Goal: Task Accomplishment & Management: Manage account settings

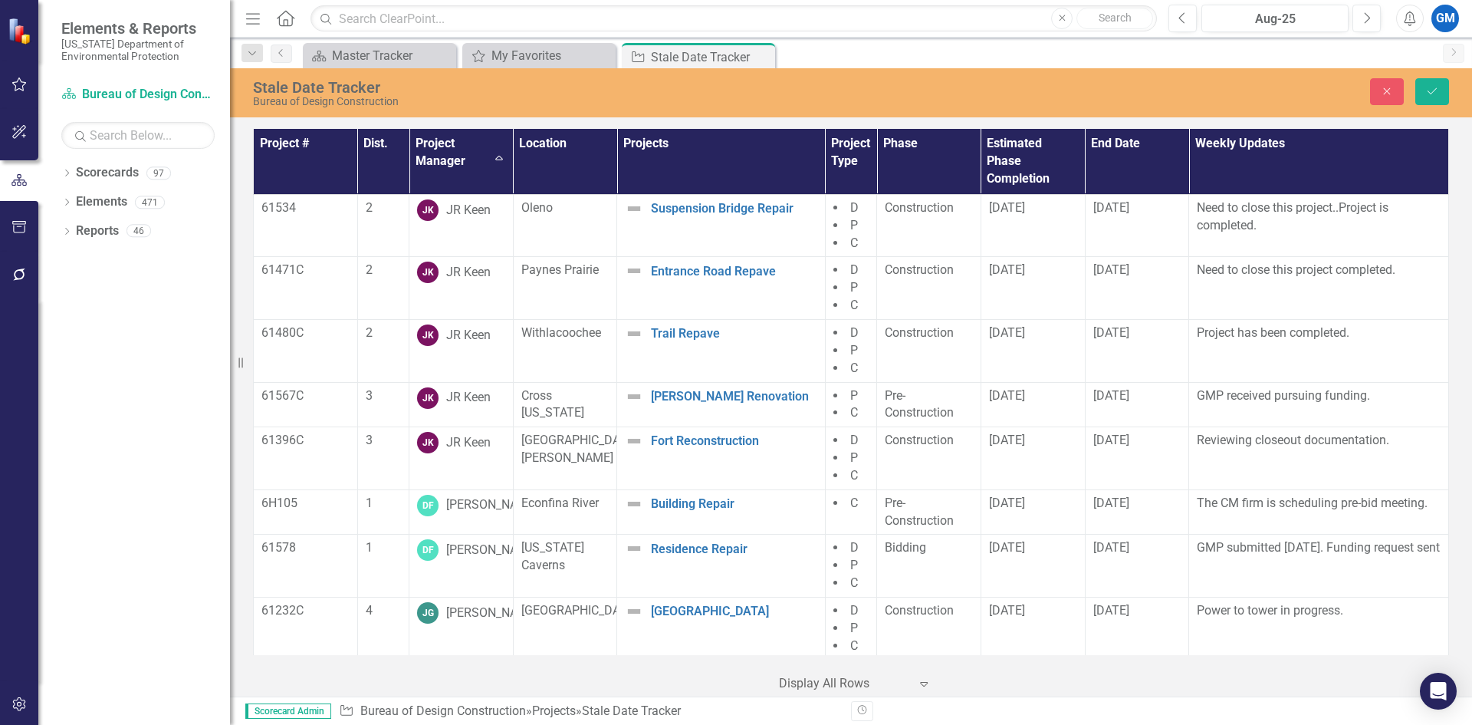
scroll to position [3451, 0]
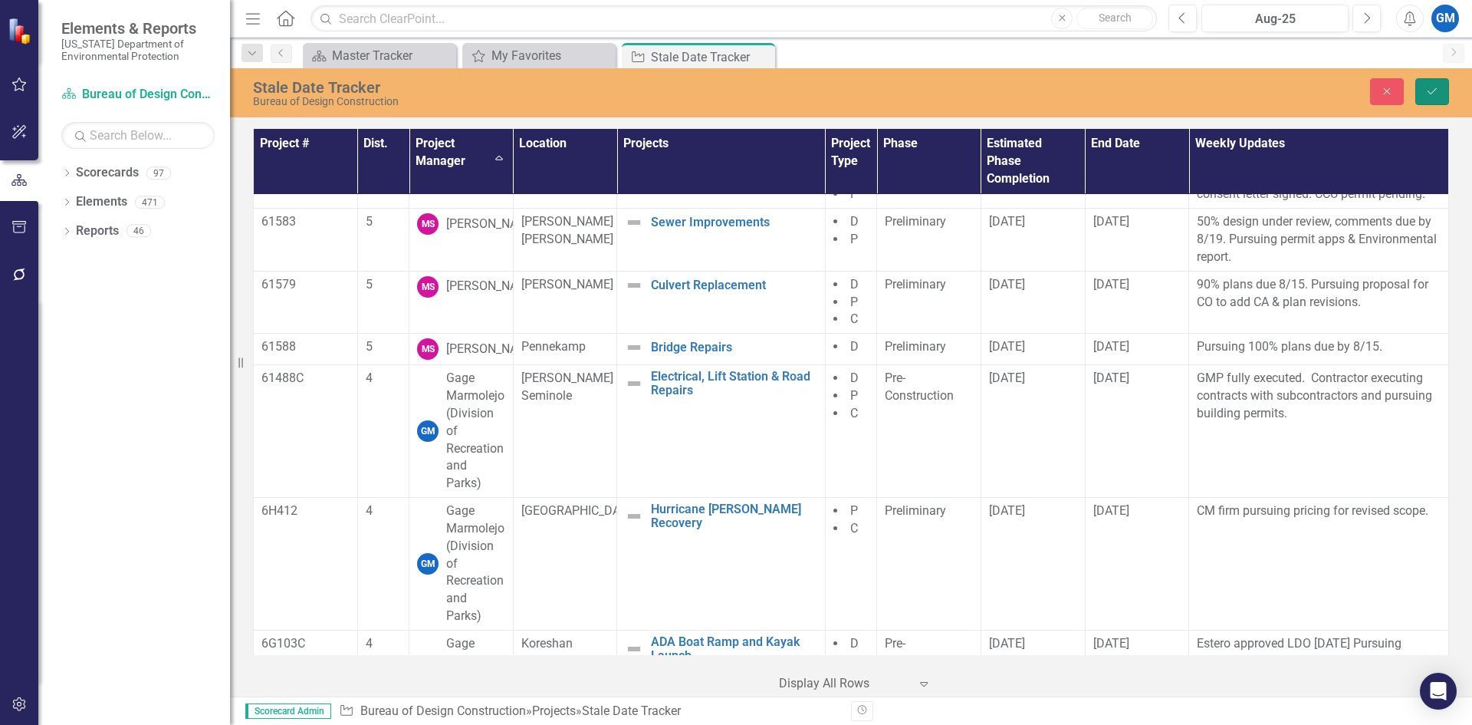
click at [1434, 87] on icon "Save" at bounding box center [1433, 91] width 14 height 11
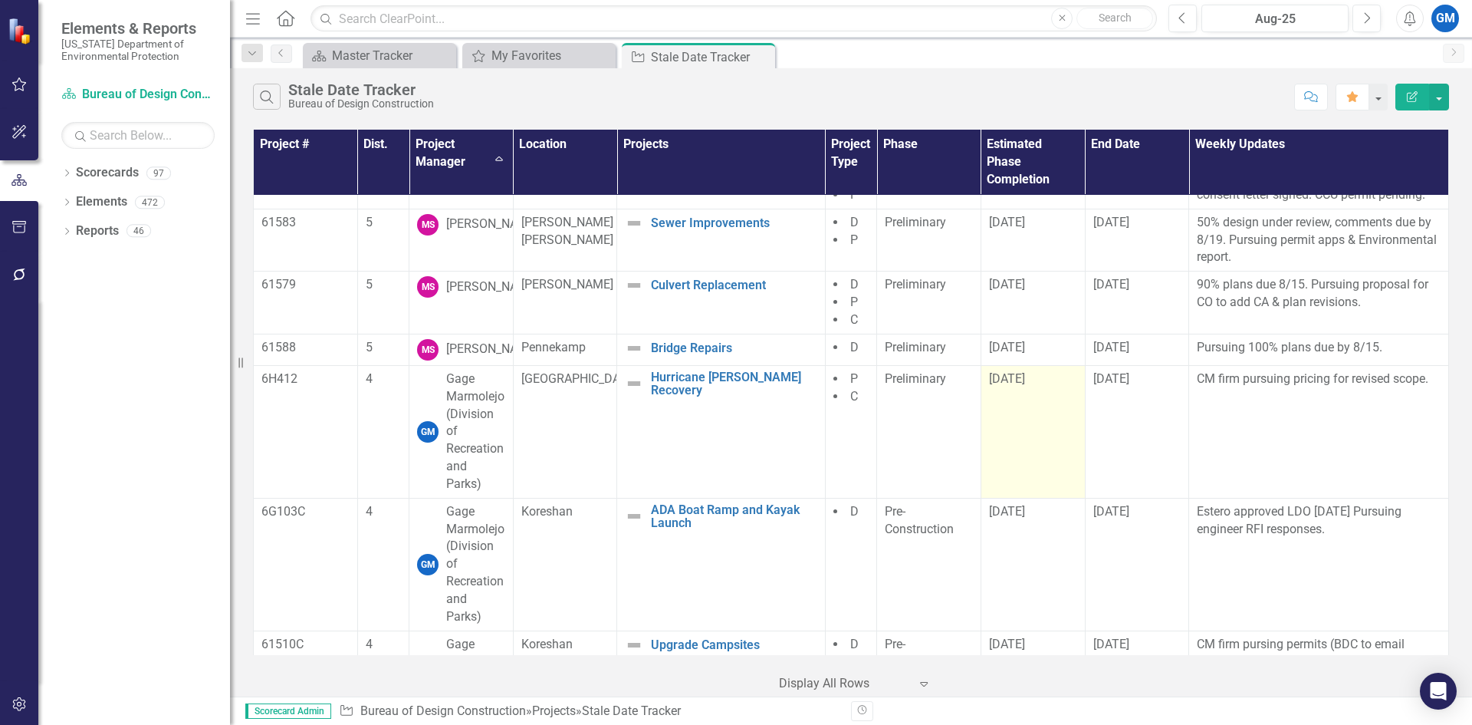
click at [999, 386] on span "[DATE]" at bounding box center [1007, 378] width 36 height 15
click at [1001, 388] on div "[DATE]" at bounding box center [1033, 379] width 88 height 18
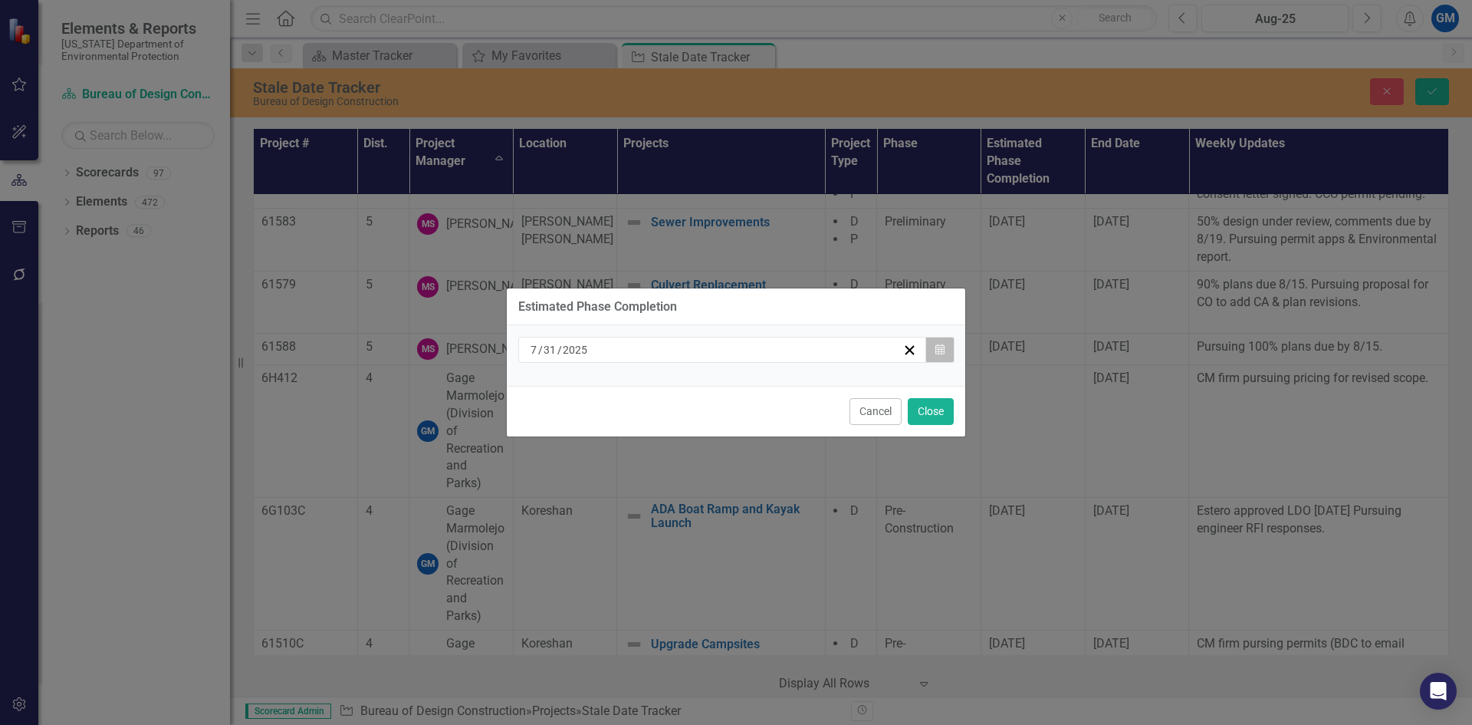
click at [944, 354] on icon "button" at bounding box center [940, 349] width 9 height 11
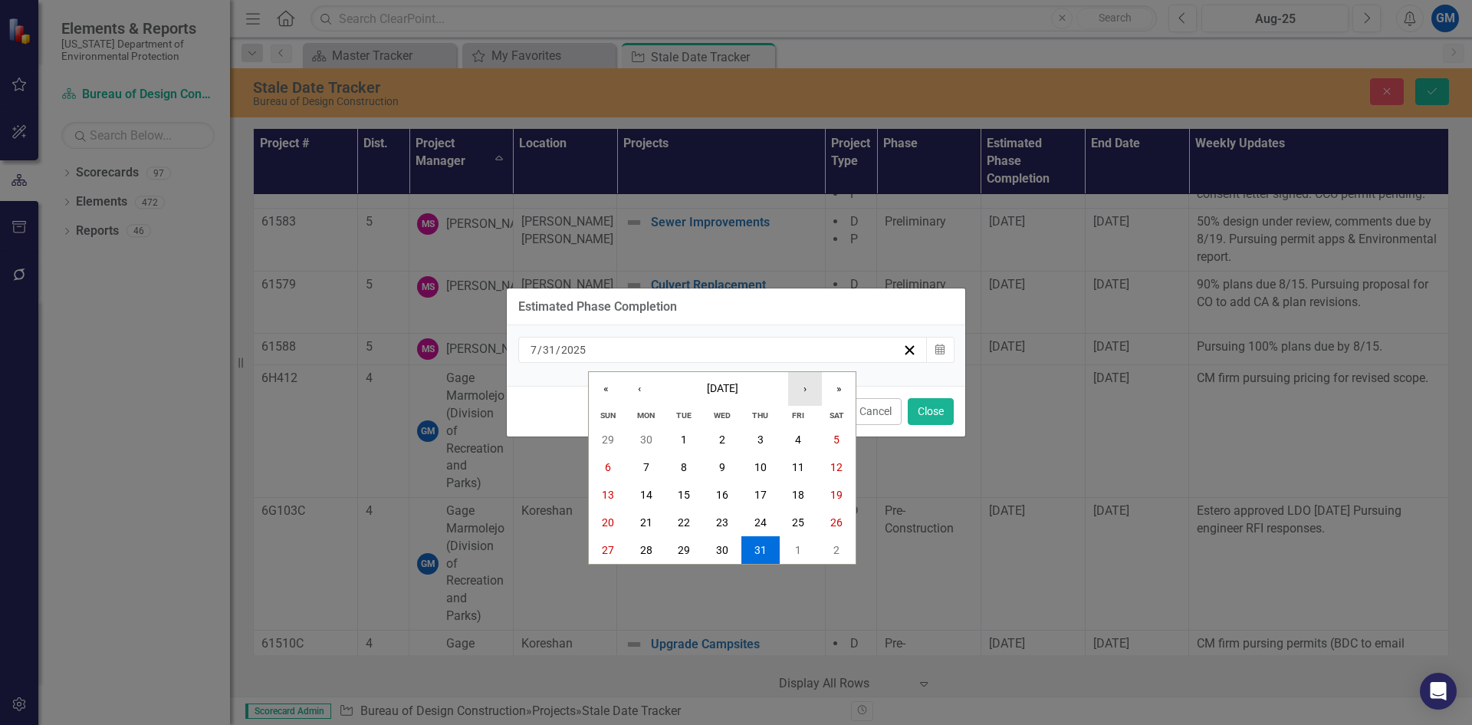
click at [816, 388] on button "›" at bounding box center [805, 389] width 34 height 34
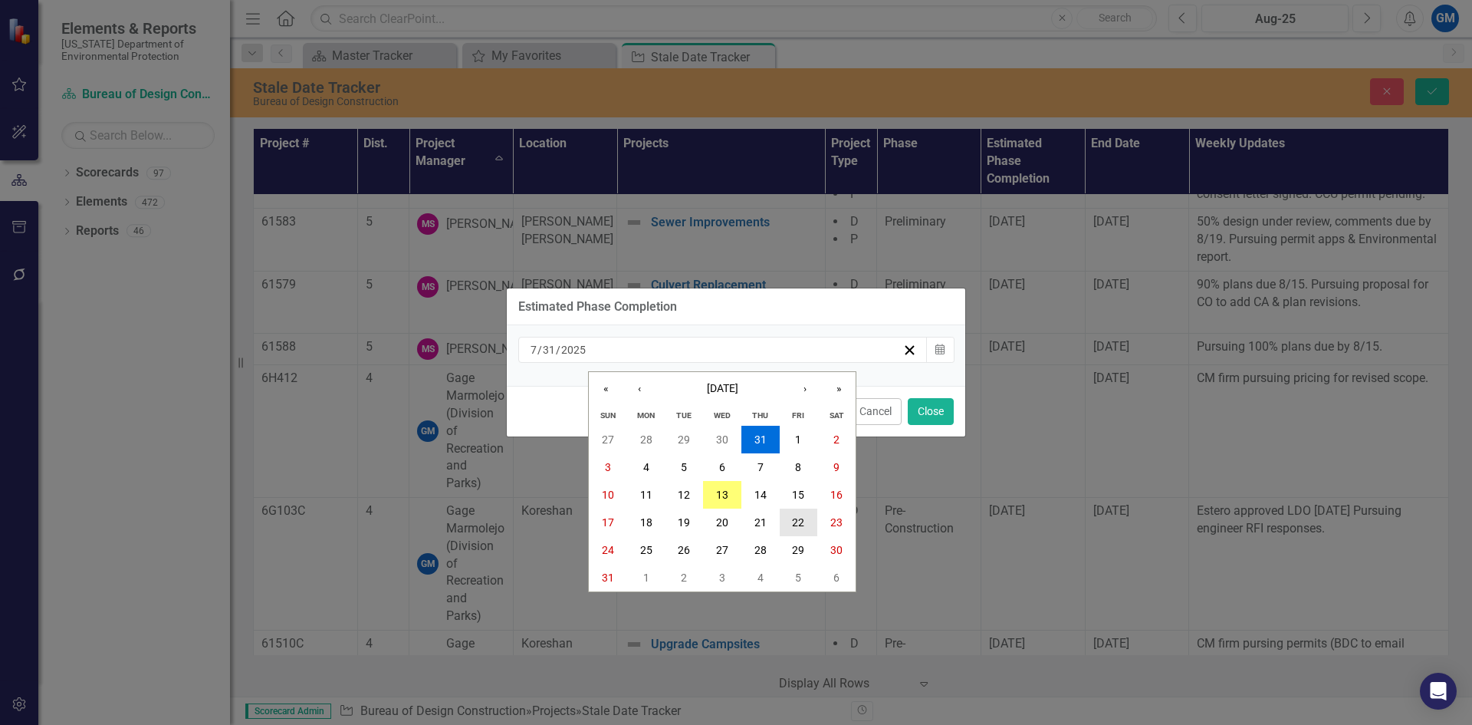
click at [787, 515] on button "22" at bounding box center [799, 522] width 38 height 28
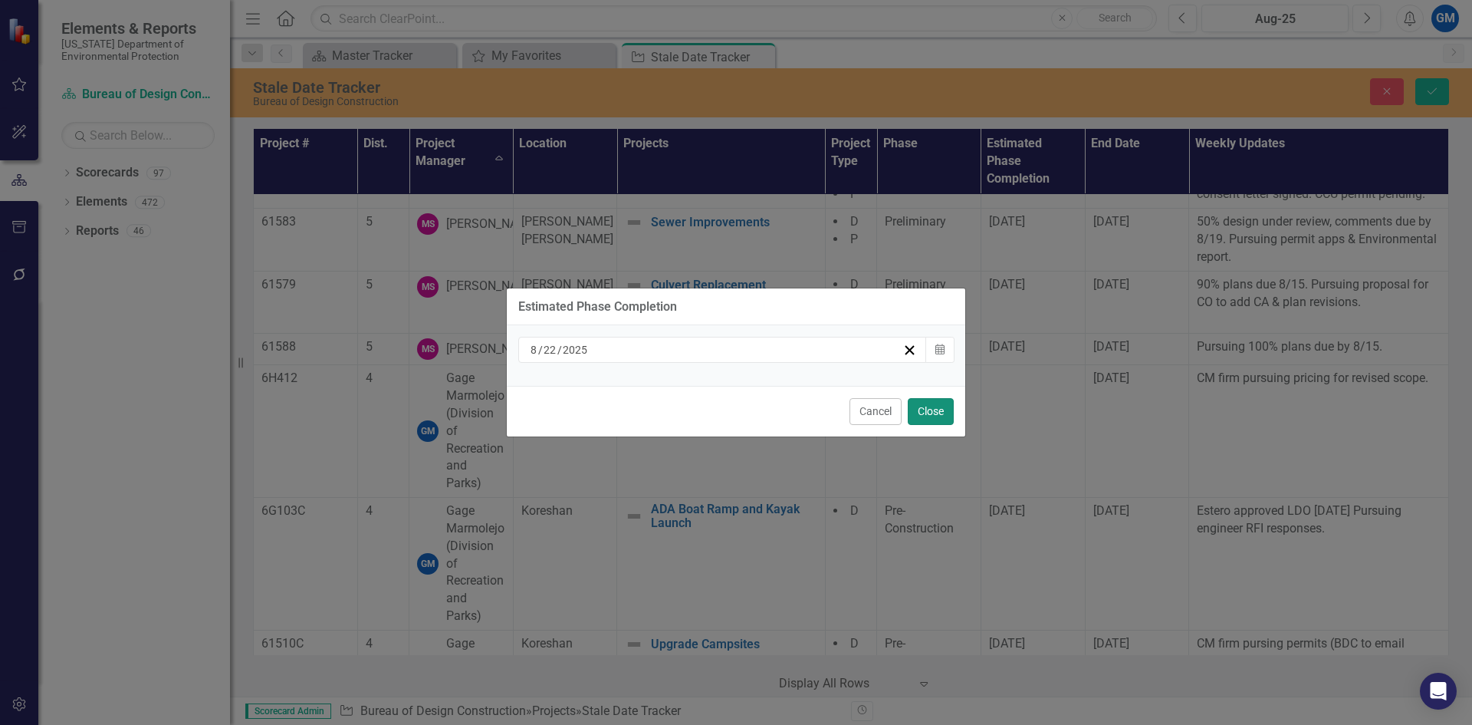
click at [914, 408] on button "Close" at bounding box center [931, 411] width 46 height 27
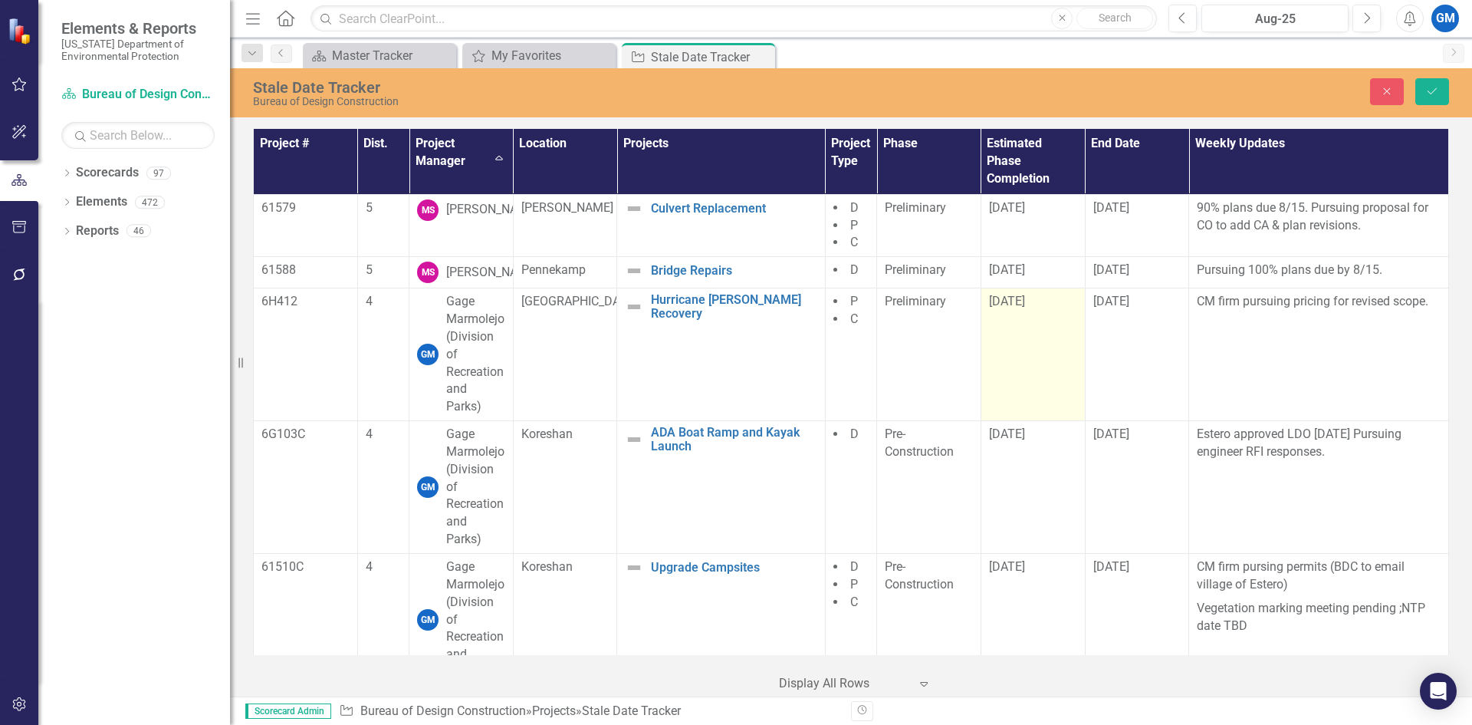
scroll to position [3604, 0]
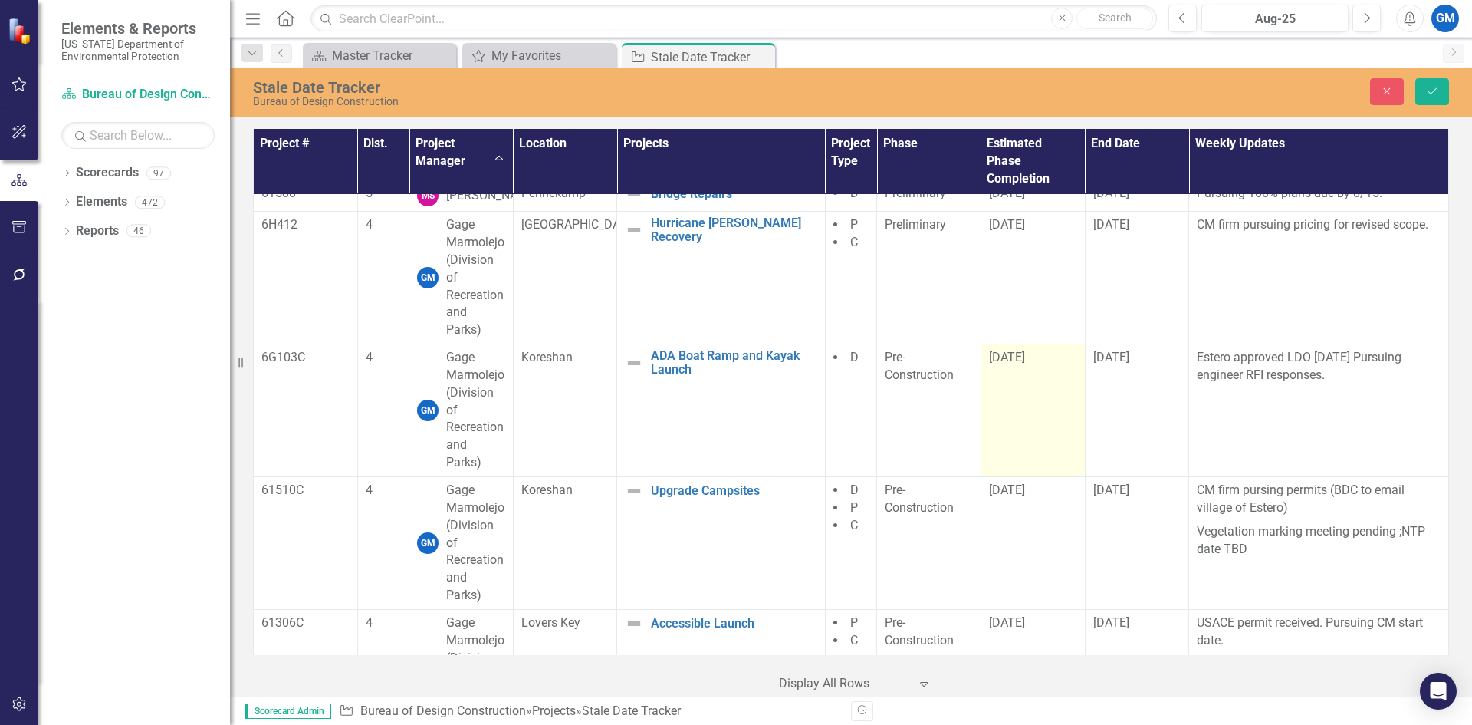
click at [1027, 430] on td "[DATE]" at bounding box center [1033, 410] width 104 height 133
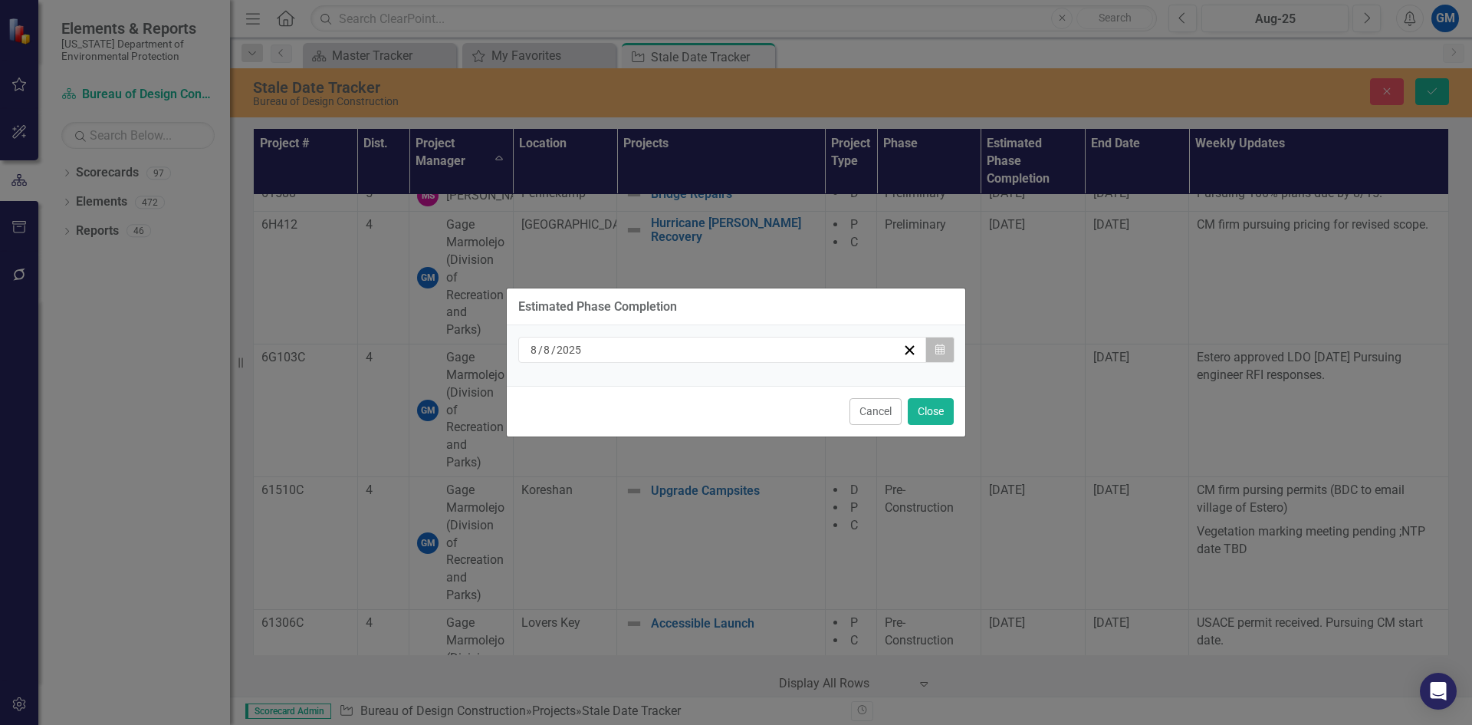
click at [949, 349] on button "Calendar" at bounding box center [940, 350] width 29 height 26
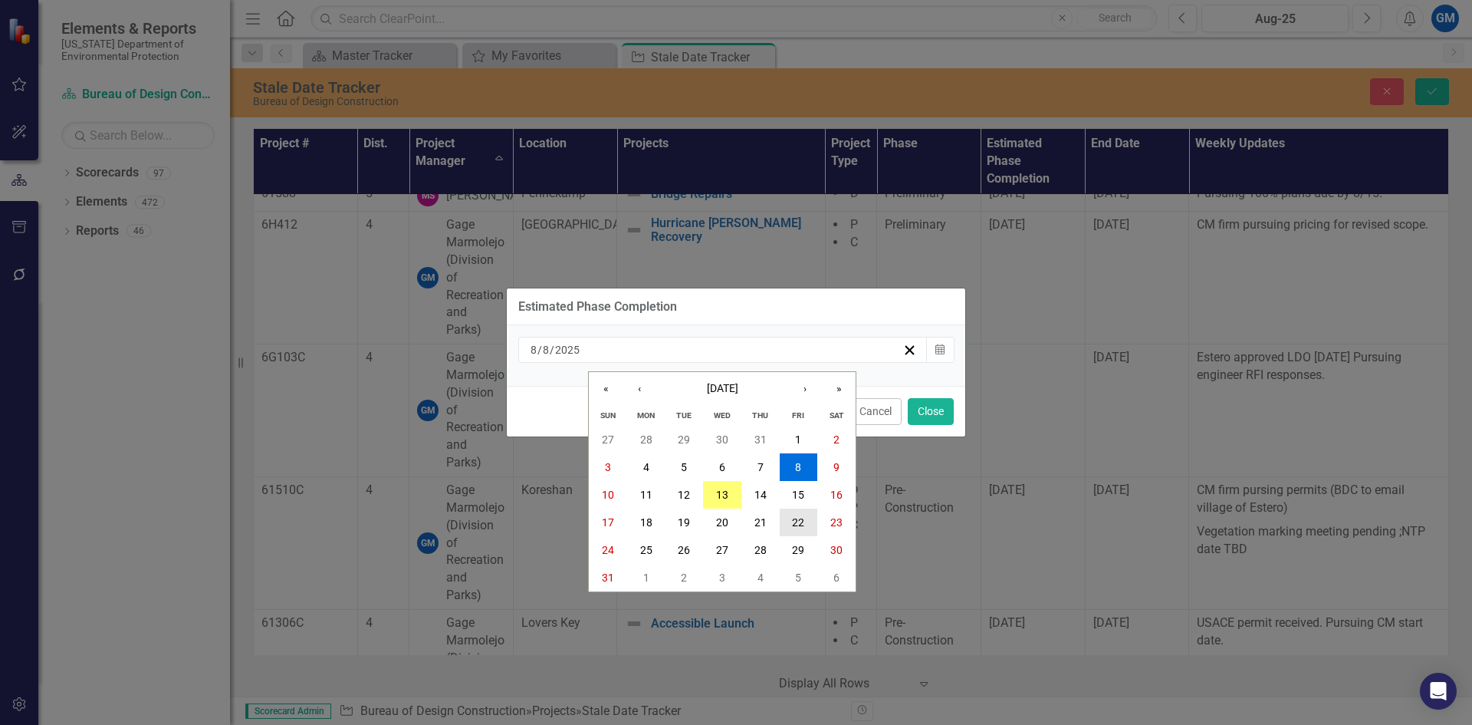
click at [781, 520] on button "22" at bounding box center [799, 522] width 38 height 28
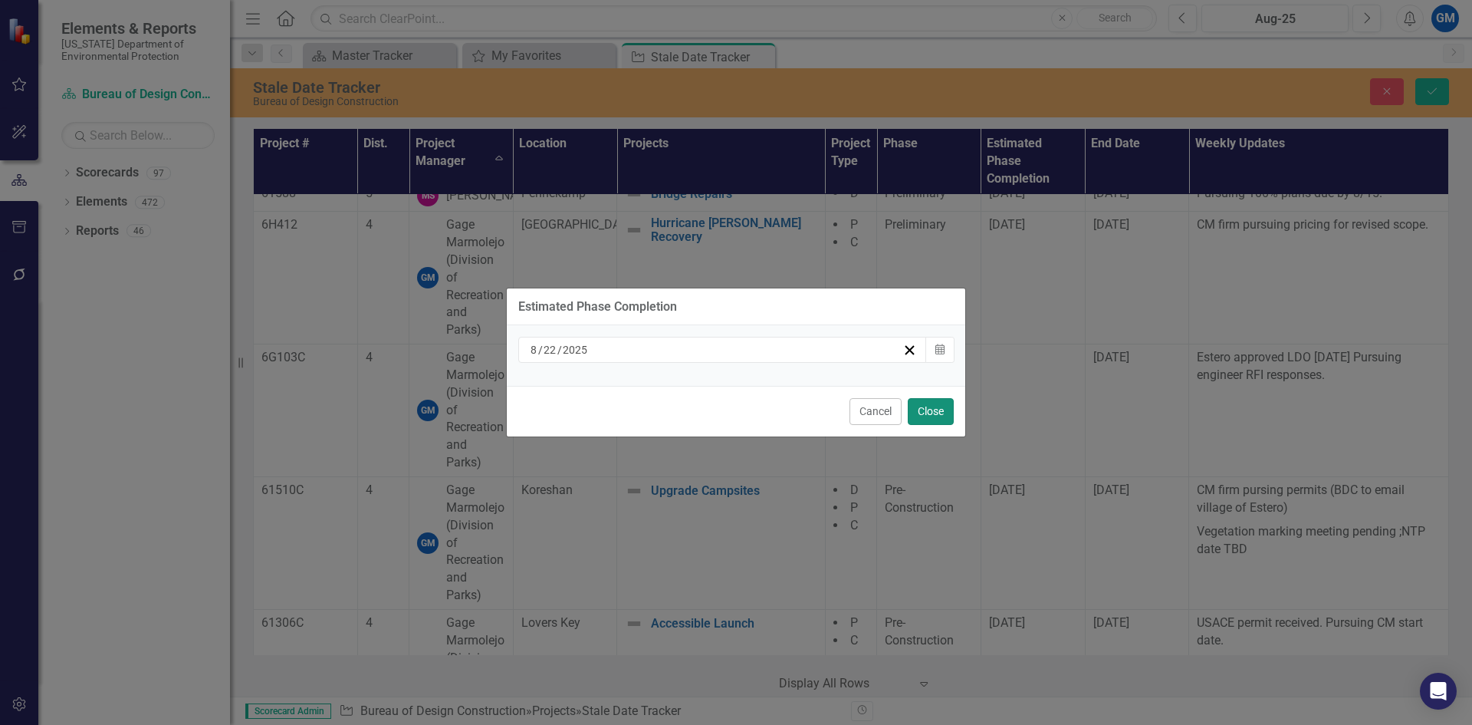
click at [922, 411] on button "Close" at bounding box center [931, 411] width 46 height 27
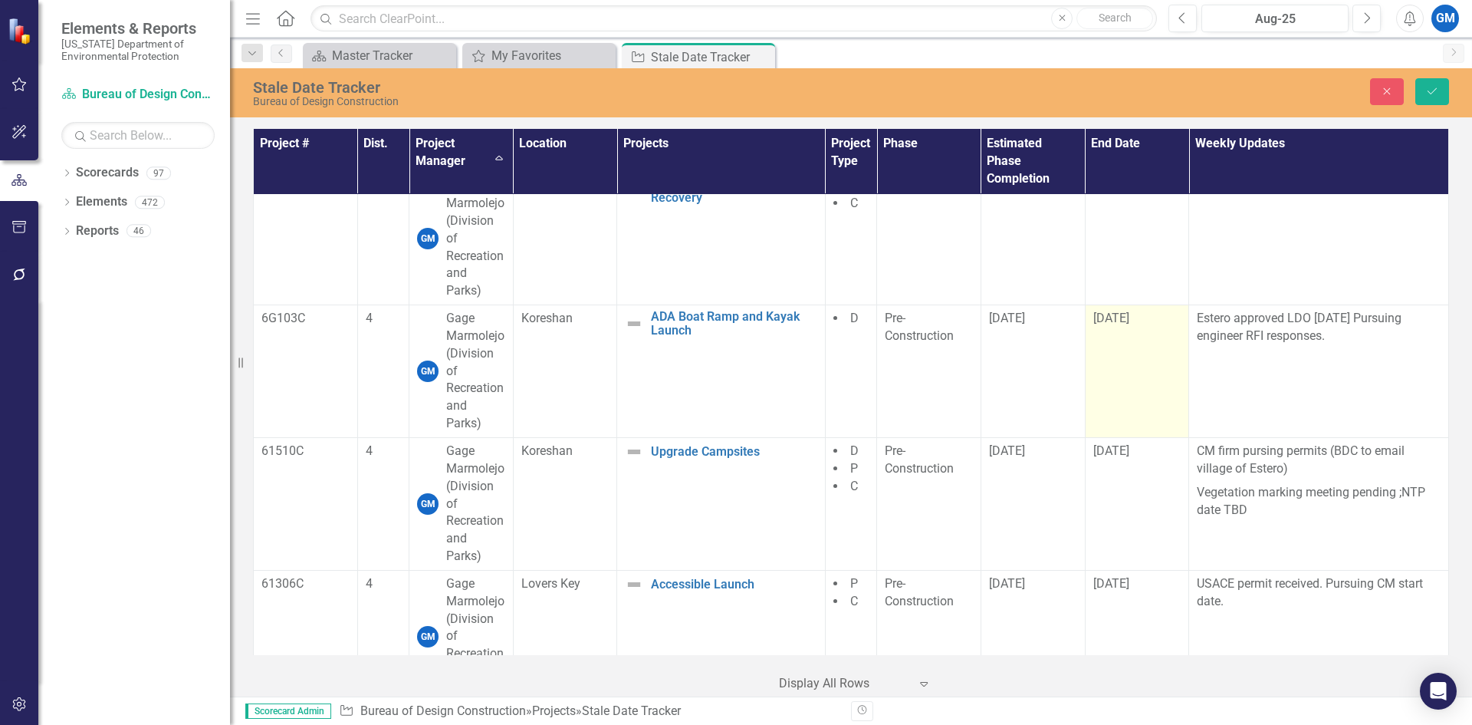
scroll to position [3681, 0]
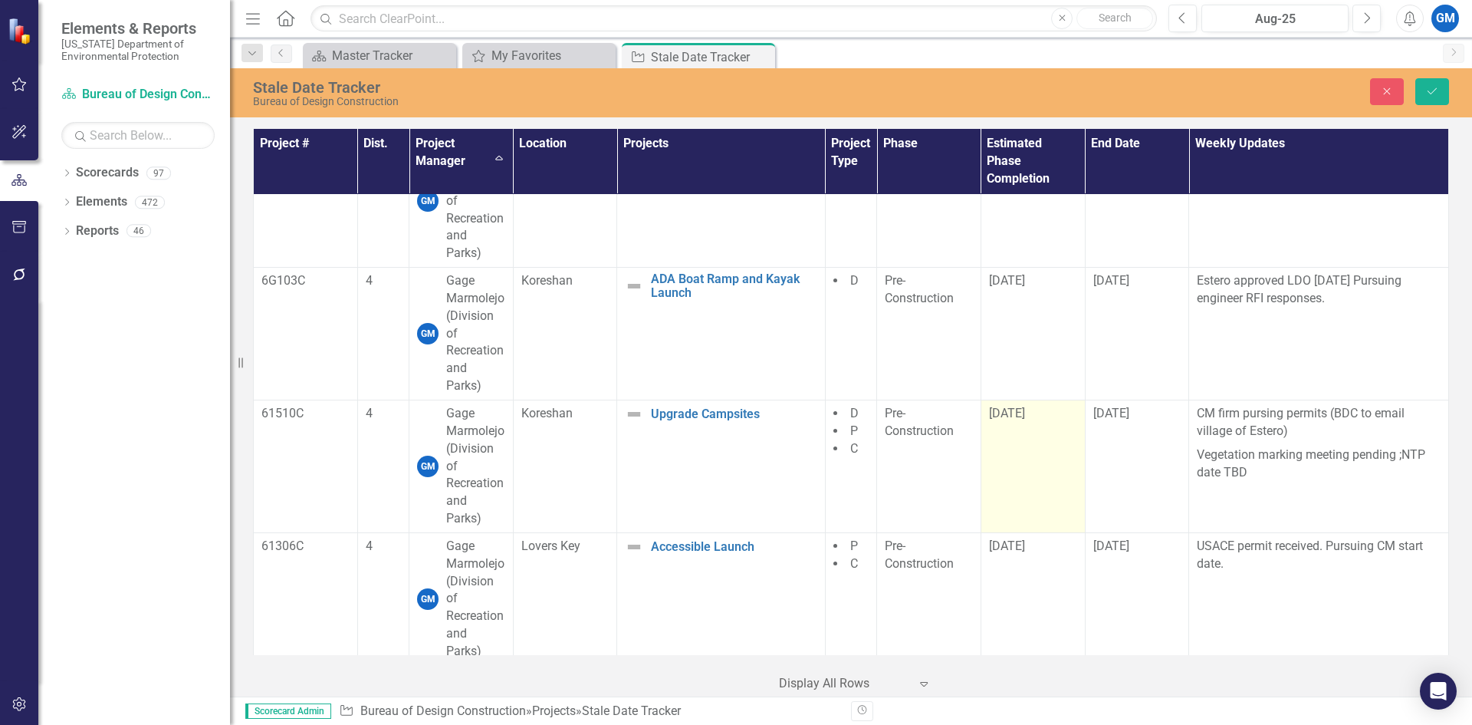
click at [1035, 423] on div "[DATE]" at bounding box center [1033, 414] width 88 height 18
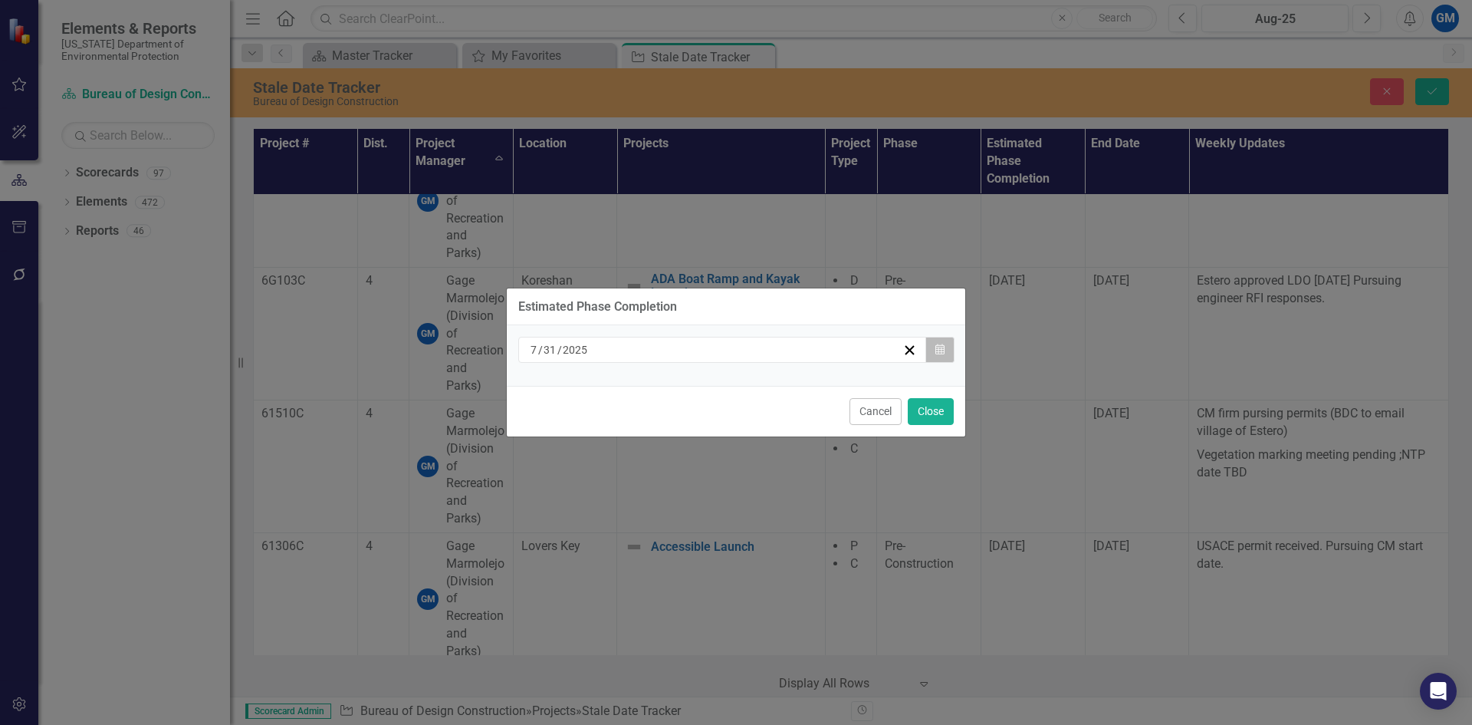
click at [953, 350] on button "Calendar" at bounding box center [940, 350] width 29 height 26
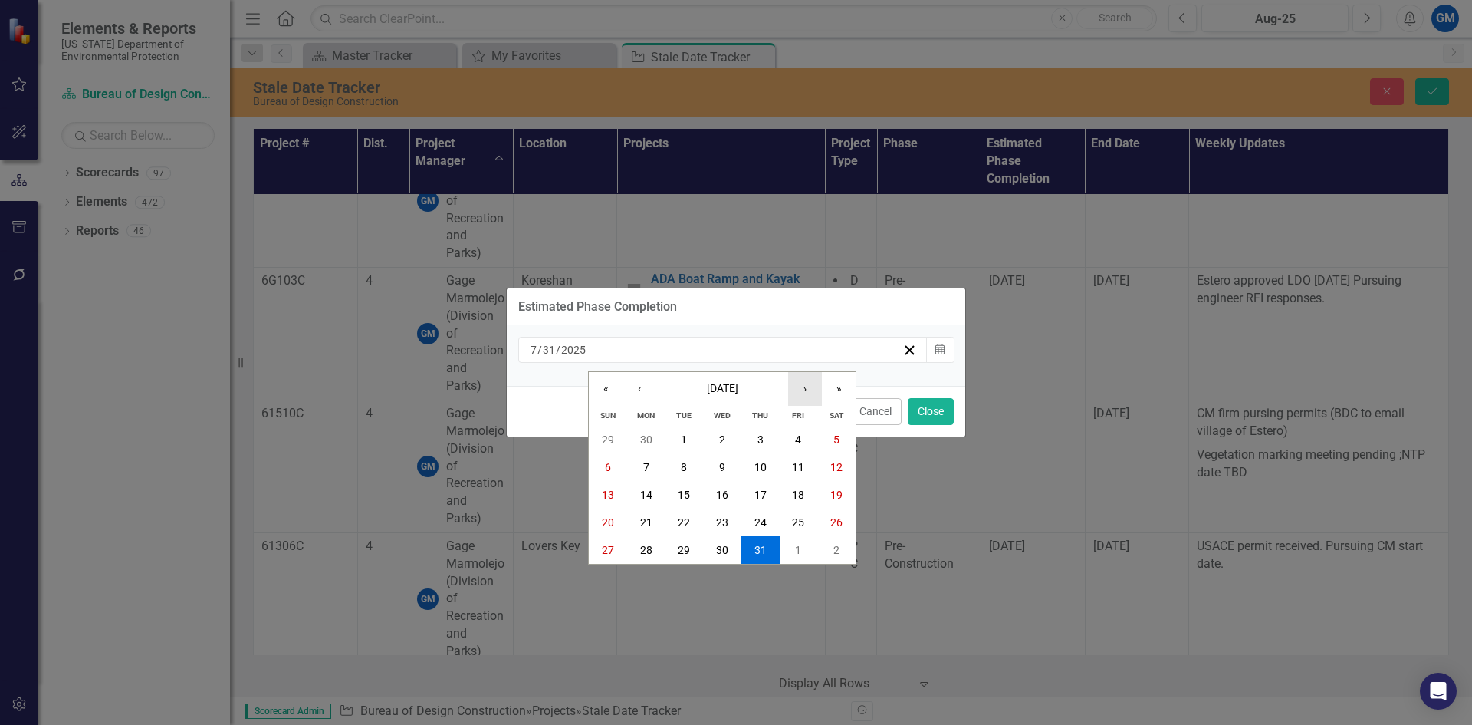
click at [802, 395] on button "›" at bounding box center [805, 389] width 34 height 34
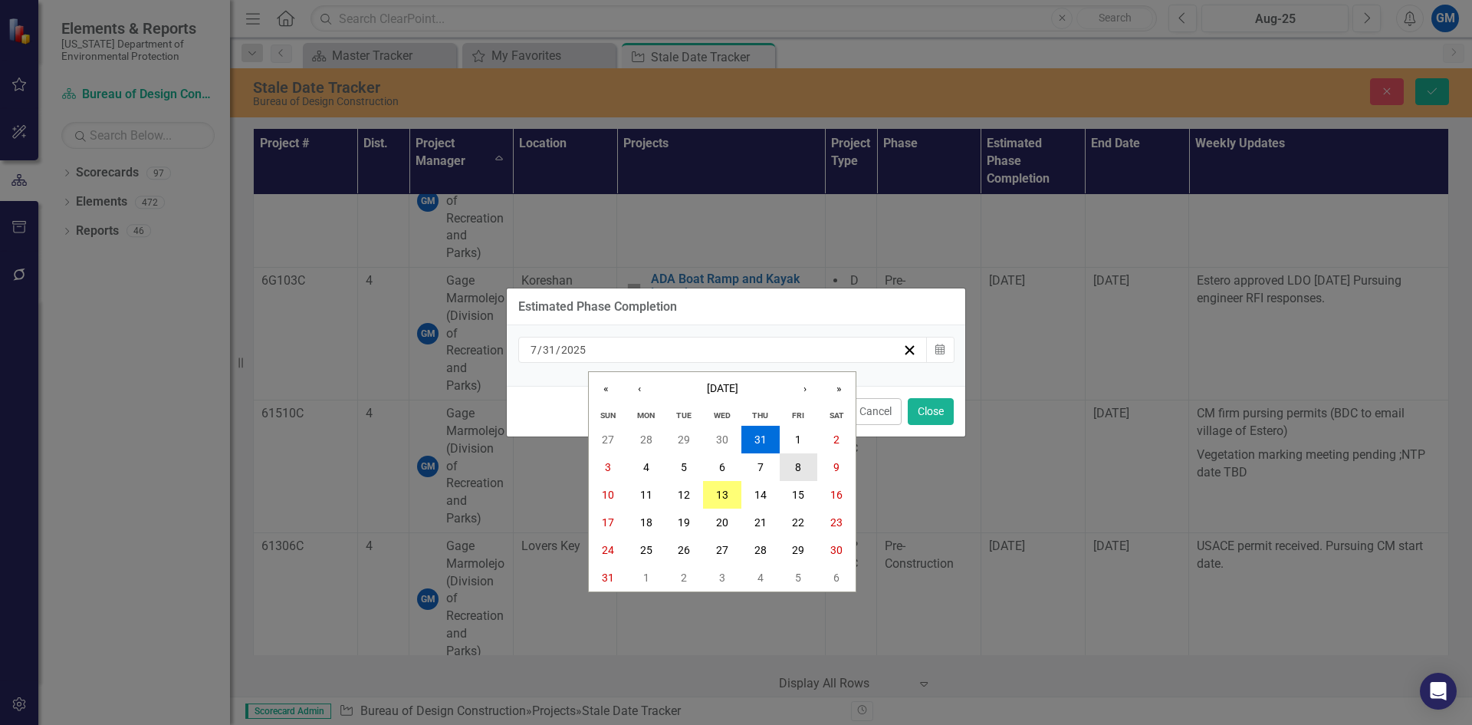
click at [785, 467] on button "8" at bounding box center [799, 467] width 38 height 28
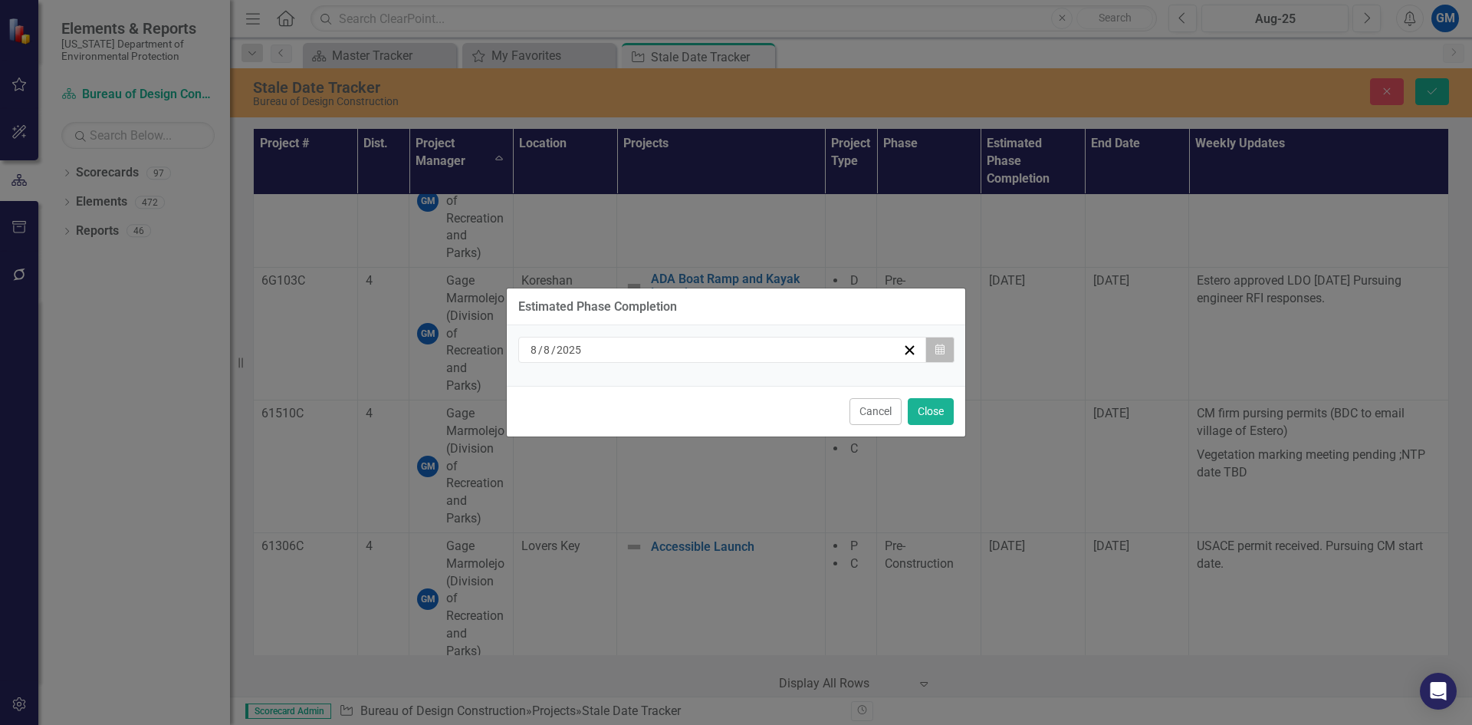
click at [947, 345] on button "Calendar" at bounding box center [940, 350] width 29 height 26
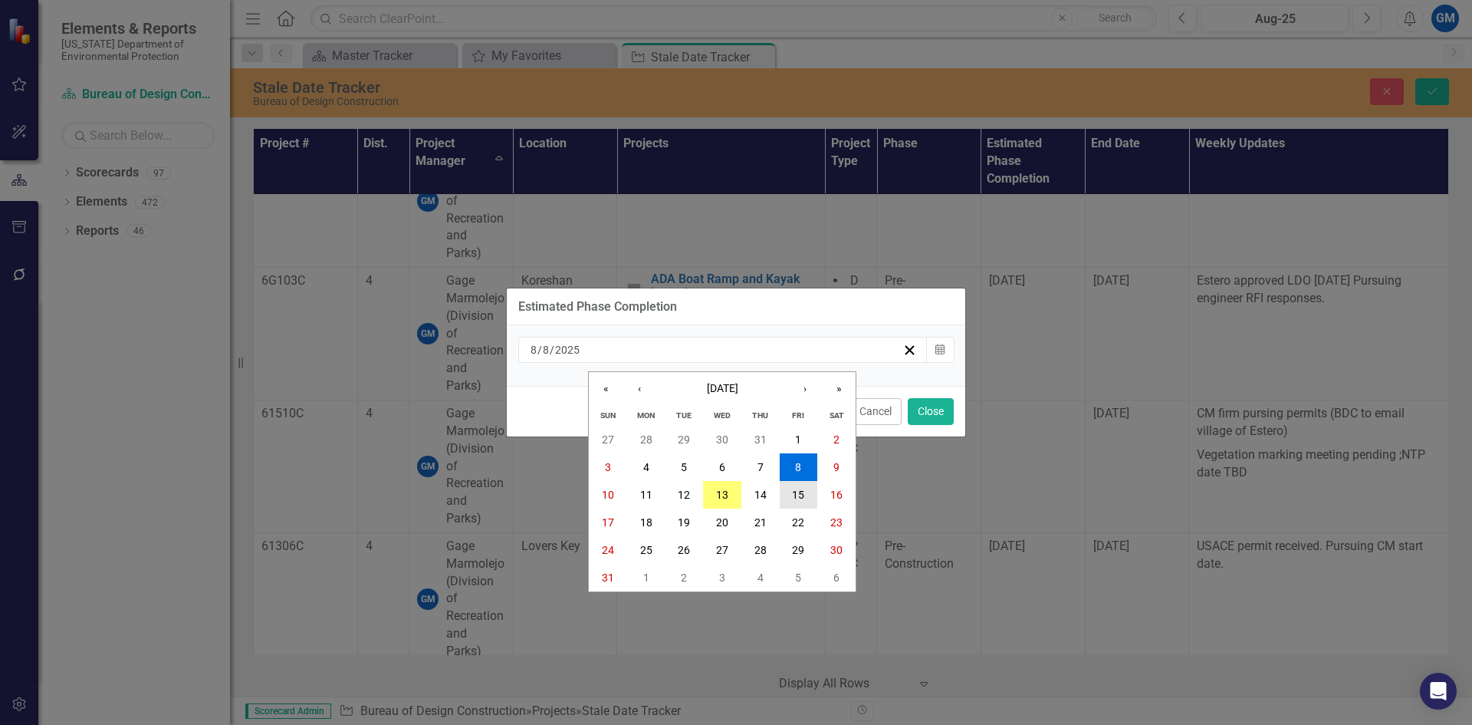
click at [808, 493] on button "15" at bounding box center [799, 495] width 38 height 28
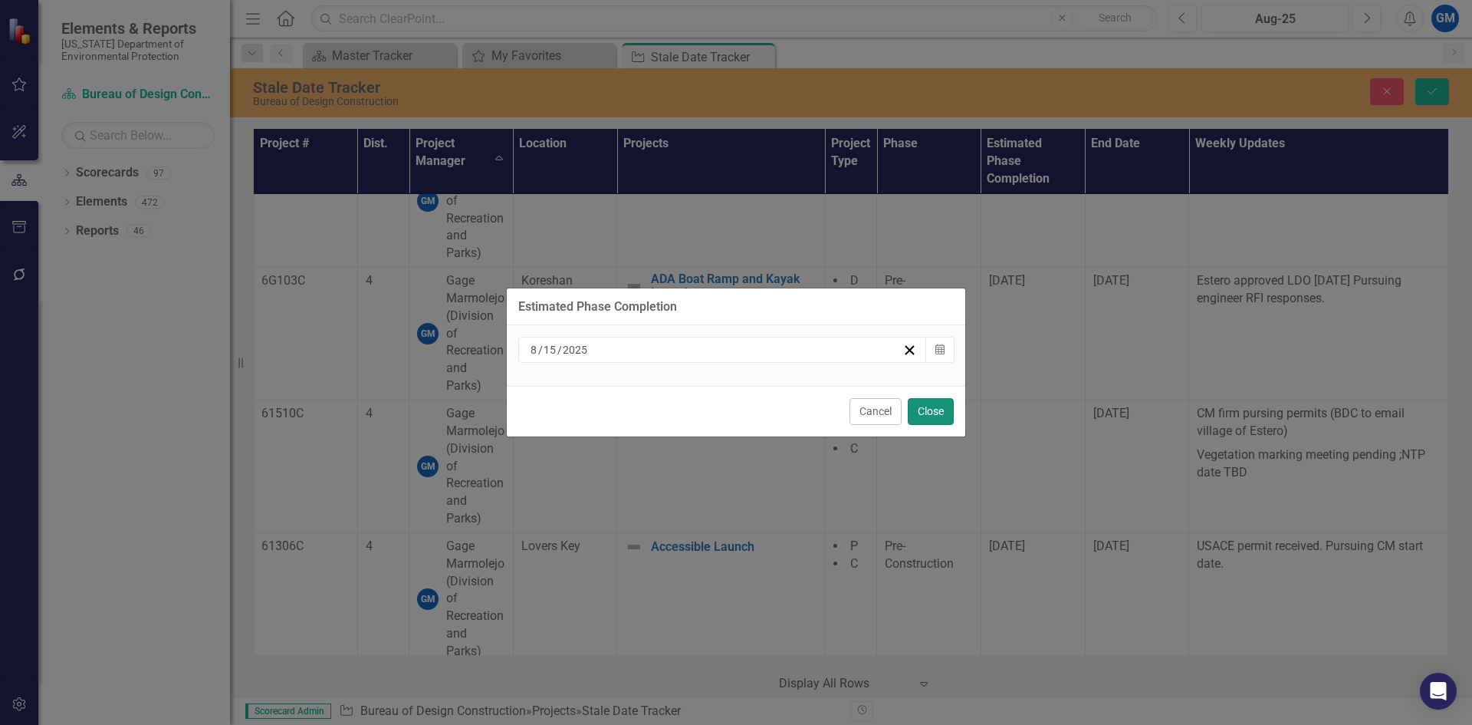
click at [924, 411] on button "Close" at bounding box center [931, 411] width 46 height 27
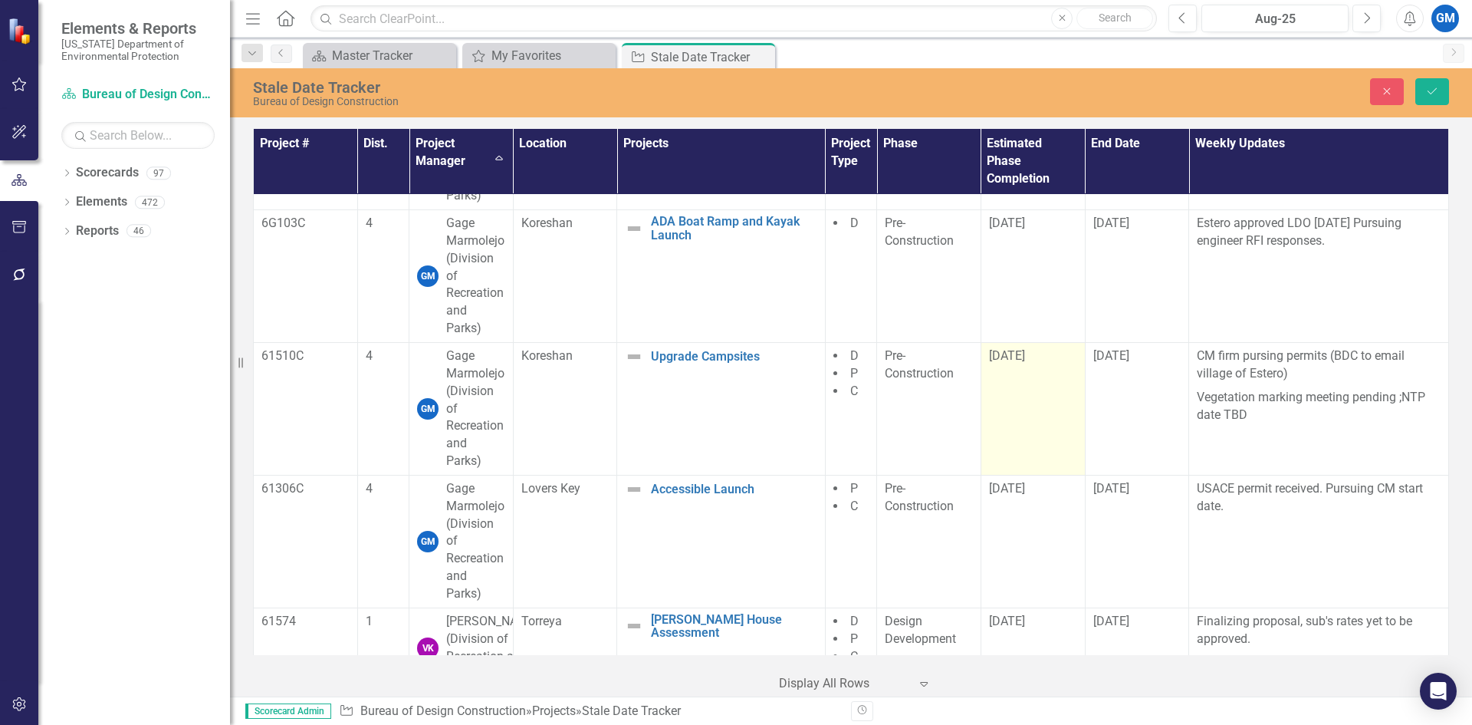
scroll to position [3835, 0]
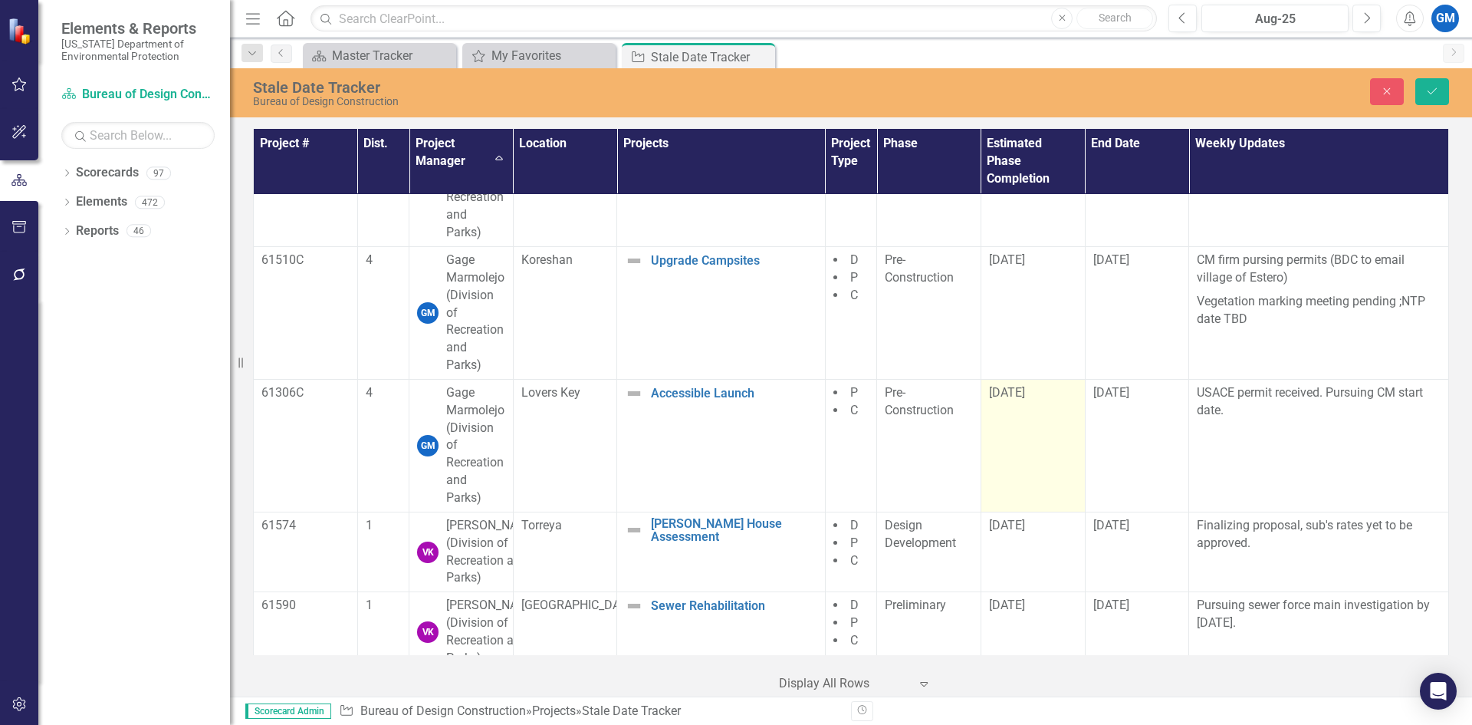
click at [1031, 440] on td "[DATE]" at bounding box center [1033, 445] width 104 height 133
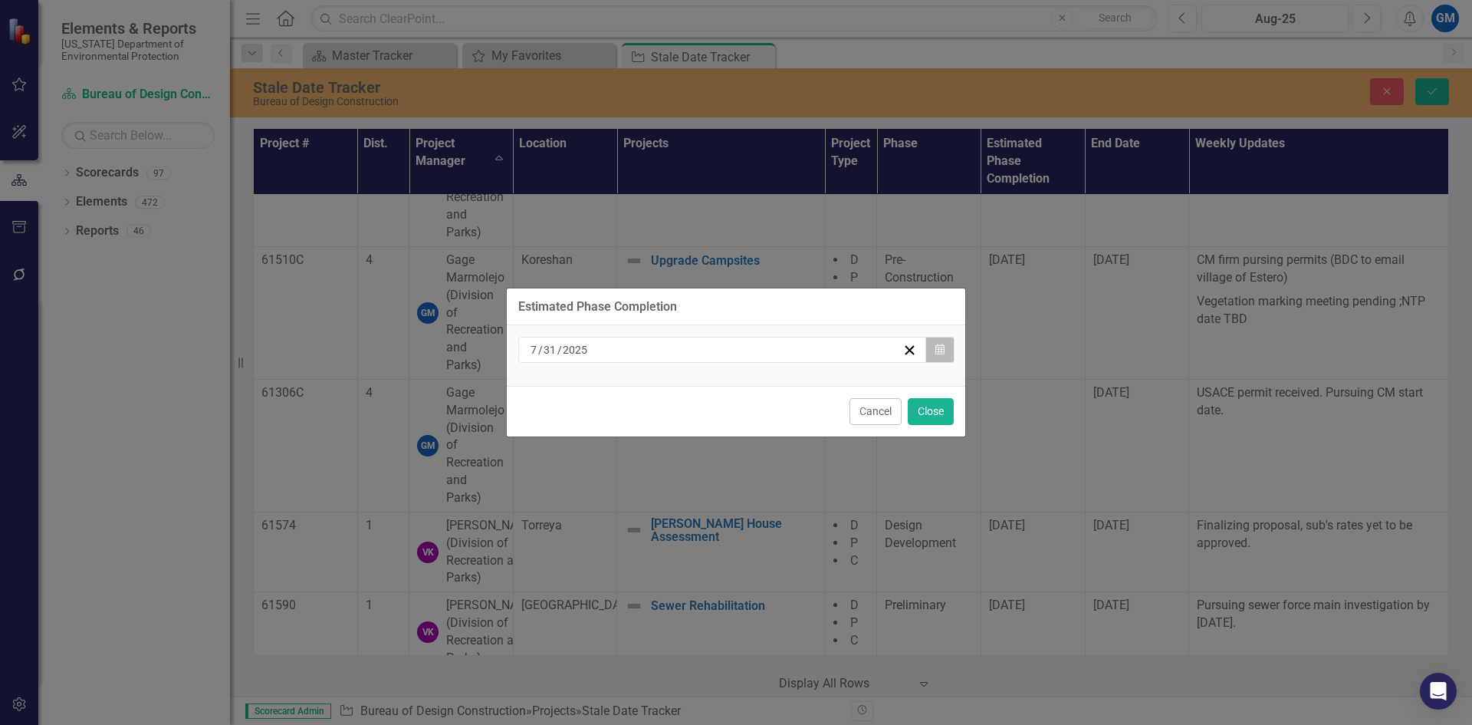
click at [933, 349] on button "Calendar" at bounding box center [940, 350] width 29 height 26
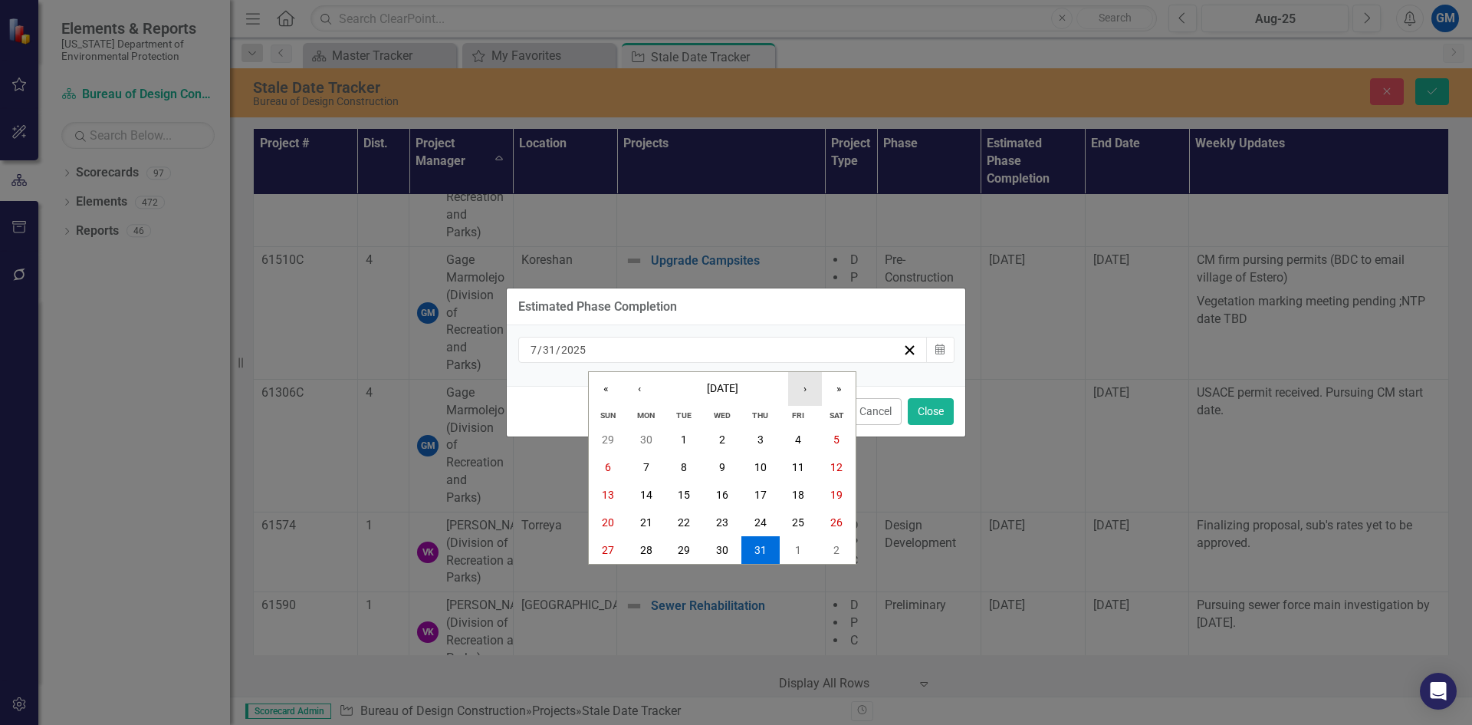
click at [801, 389] on button "›" at bounding box center [805, 389] width 34 height 34
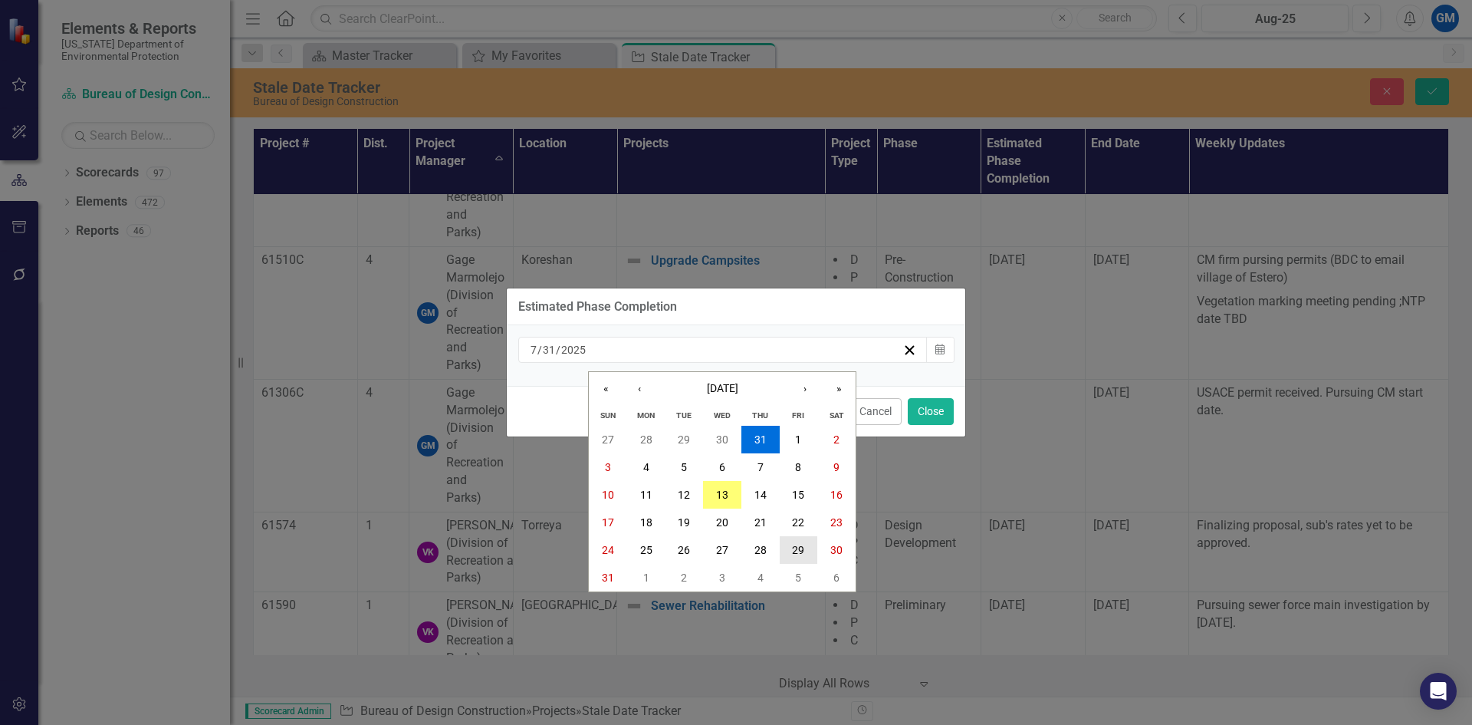
click at [796, 544] on abbr "29" at bounding box center [798, 550] width 12 height 12
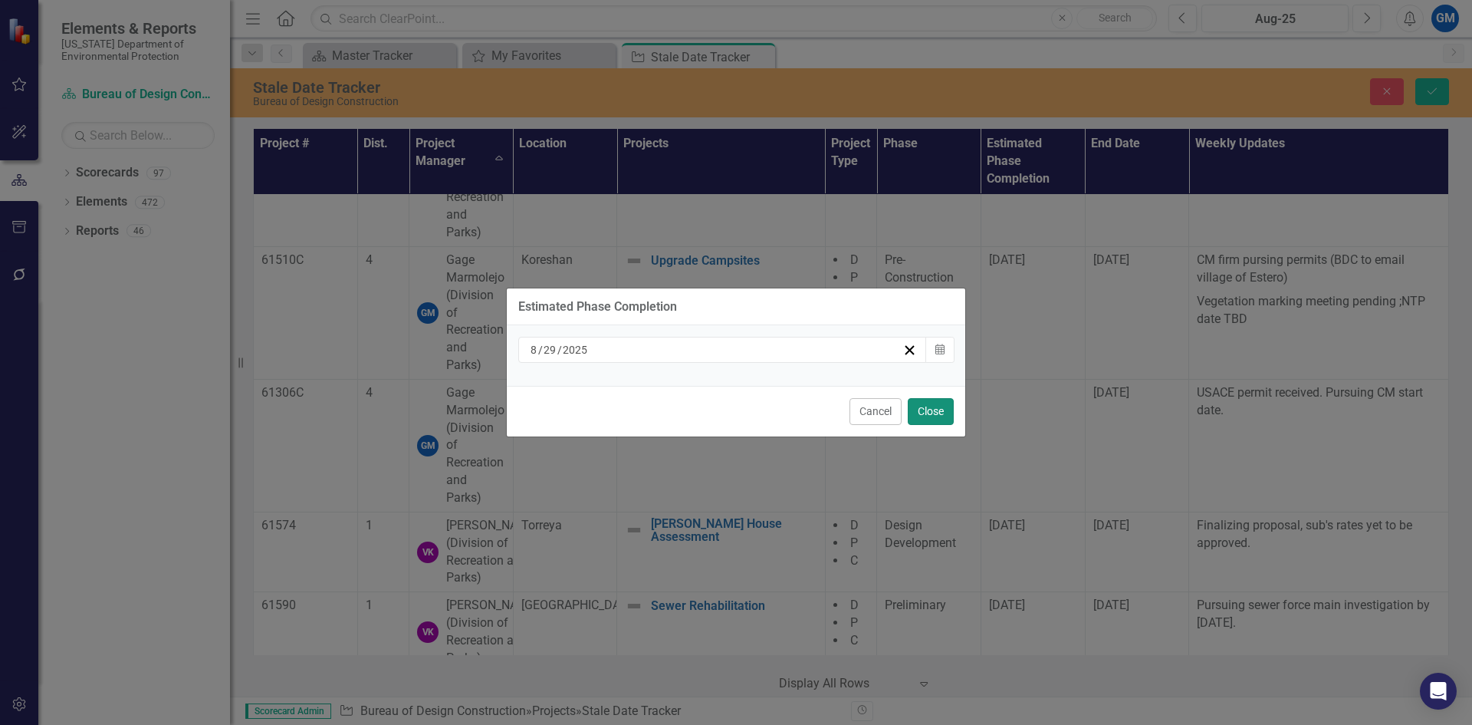
click at [935, 410] on button "Close" at bounding box center [931, 411] width 46 height 27
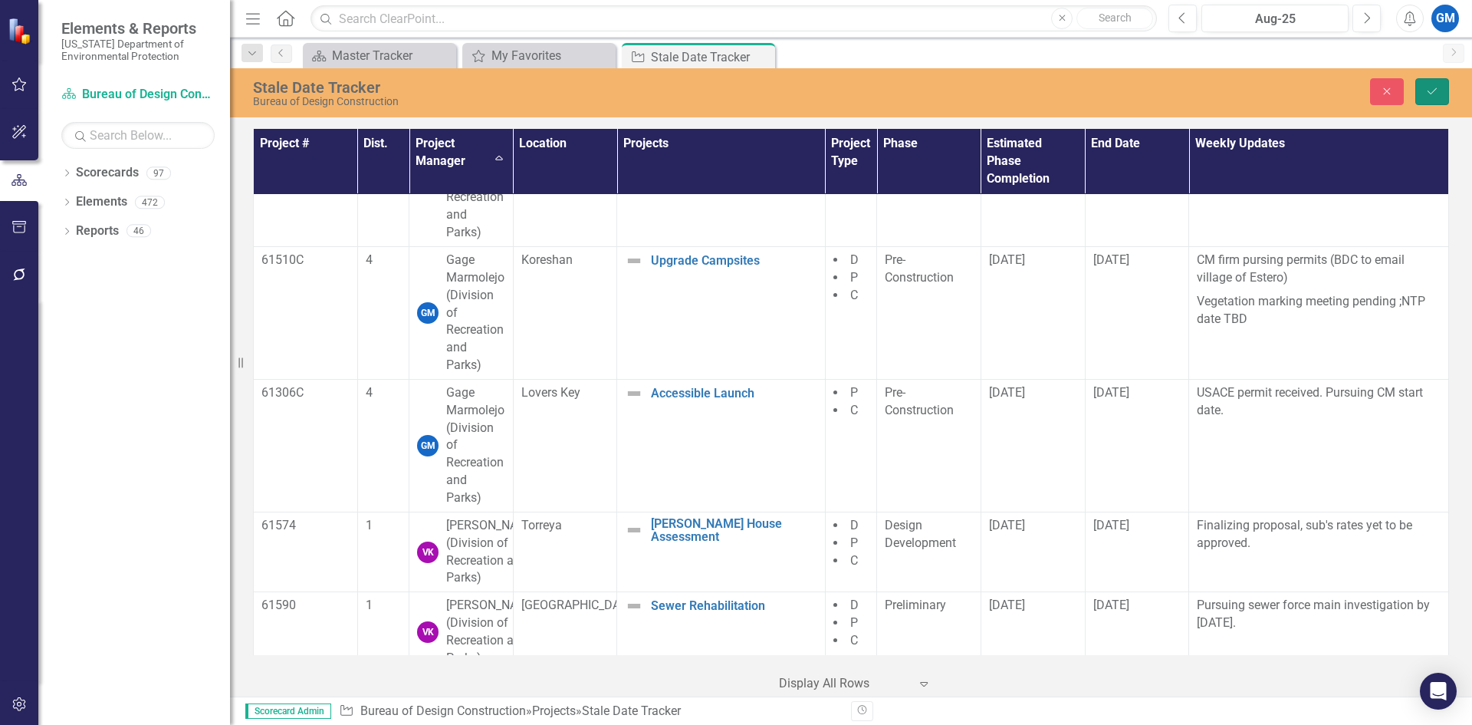
click at [1423, 85] on button "Save" at bounding box center [1433, 91] width 34 height 27
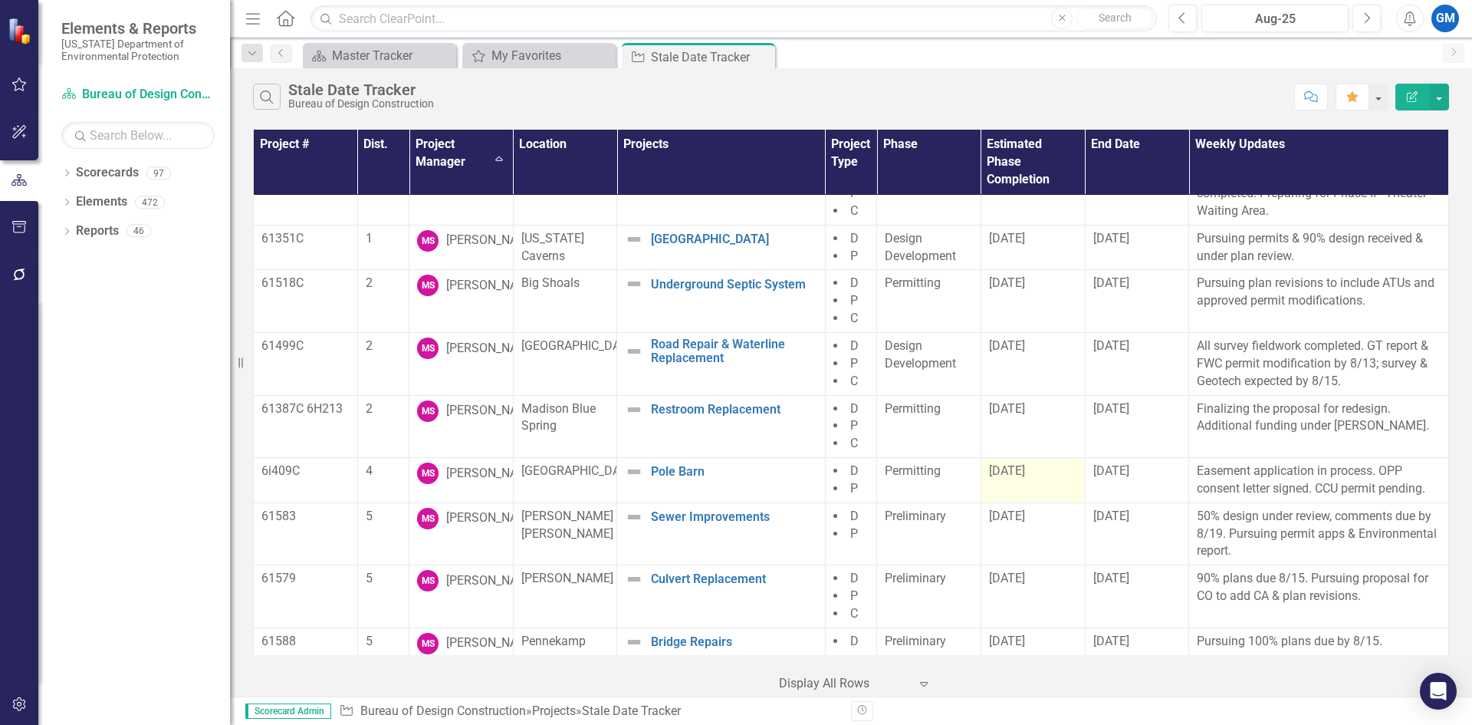
scroll to position [3374, 0]
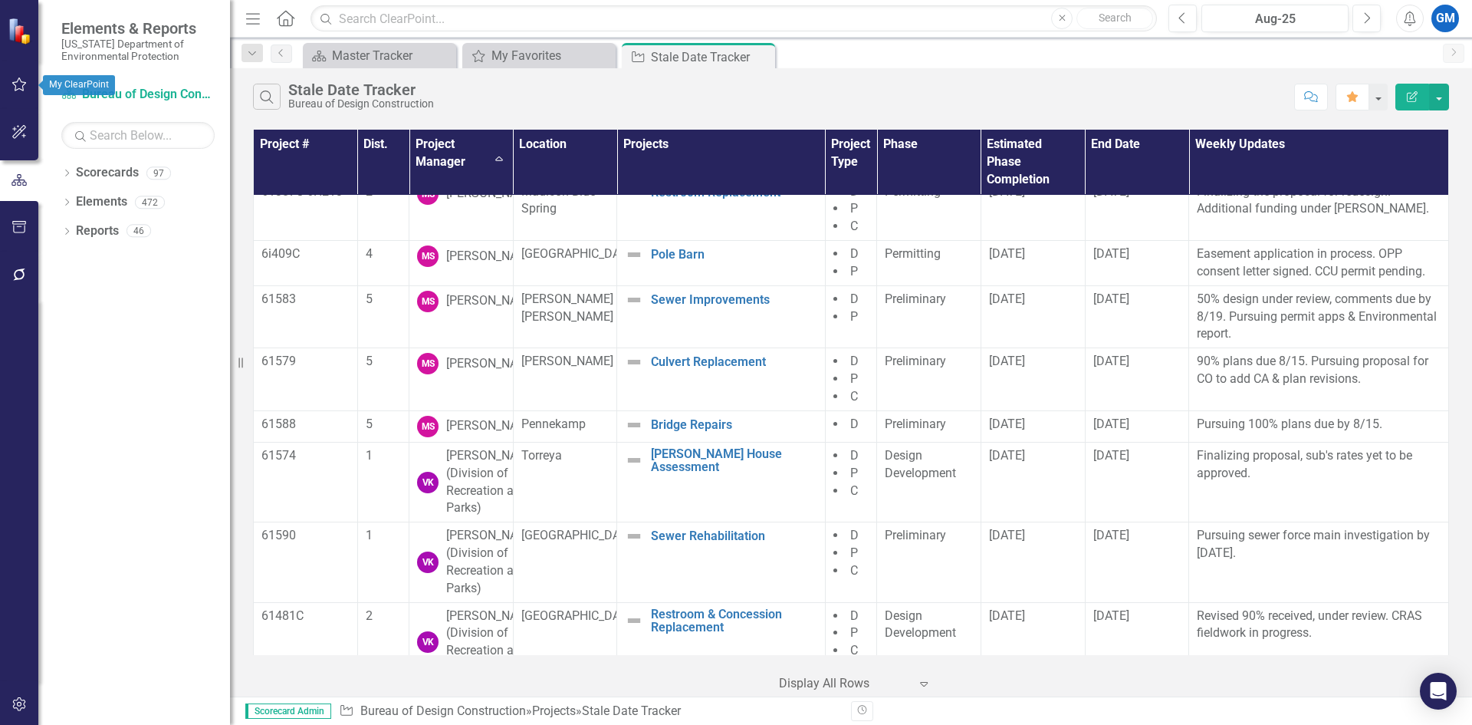
drag, startPoint x: 18, startPoint y: 90, endPoint x: 17, endPoint y: 262, distance: 171.8
click at [18, 90] on icon "button" at bounding box center [20, 84] width 16 height 12
click at [525, 48] on div "My Favorites" at bounding box center [552, 55] width 120 height 19
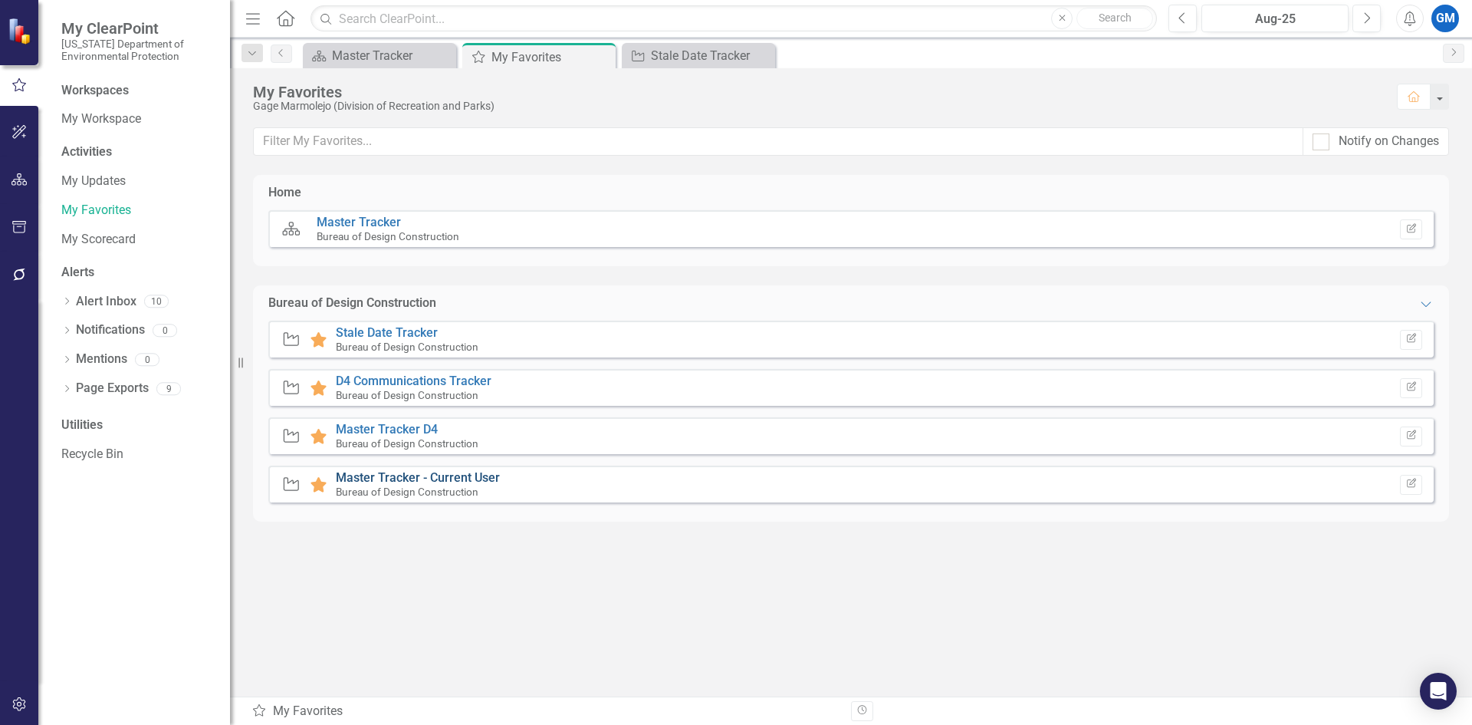
click at [408, 471] on link "Master Tracker - Current User" at bounding box center [418, 477] width 164 height 15
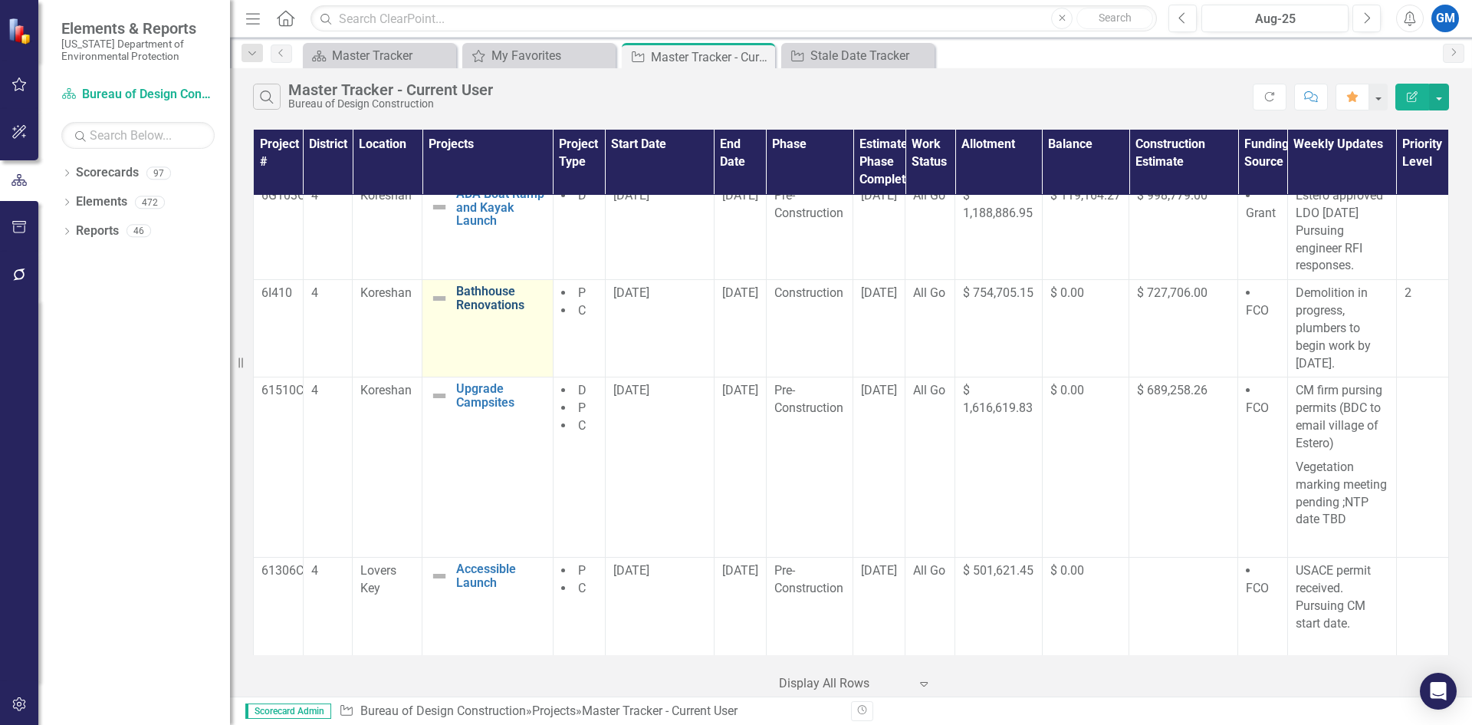
scroll to position [952, 0]
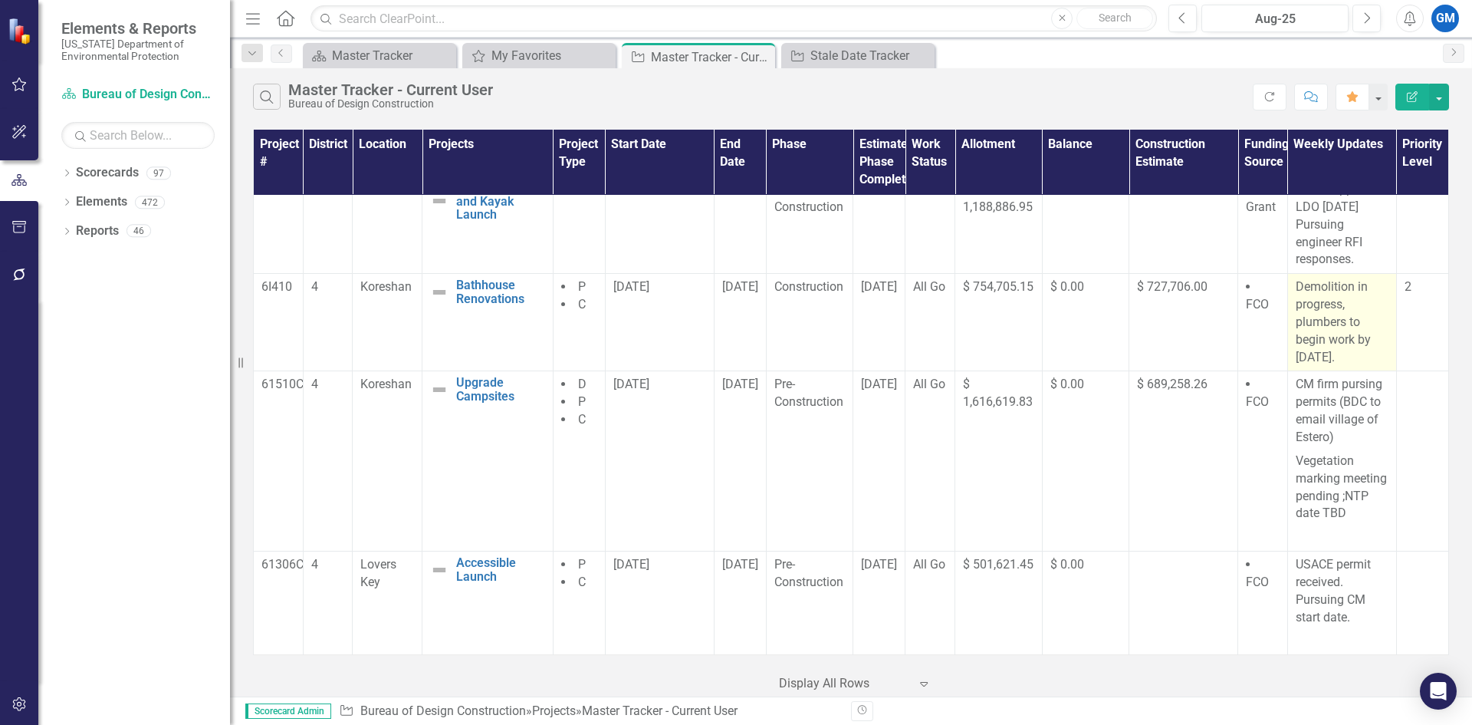
click at [1332, 349] on p "Demolition in progress, plumbers to begin work by [DATE]." at bounding box center [1342, 321] width 93 height 87
